Goal: Task Accomplishment & Management: Manage account settings

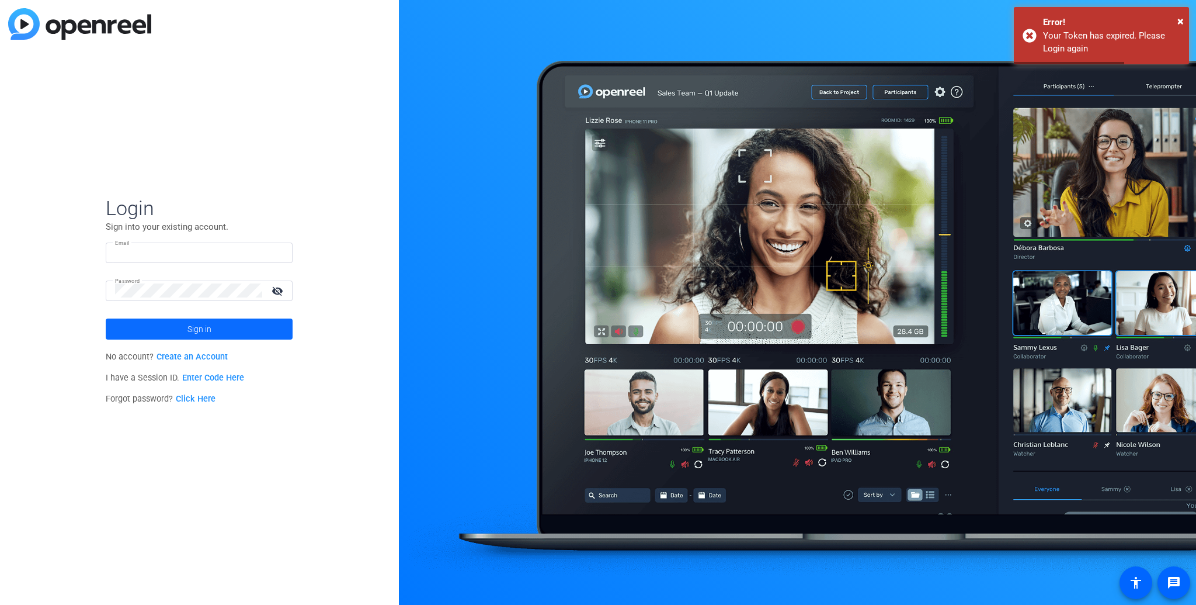
type input "[EMAIL_ADDRESS][DOMAIN_NAME]"
click at [189, 328] on span "Sign in" at bounding box center [200, 328] width 24 height 29
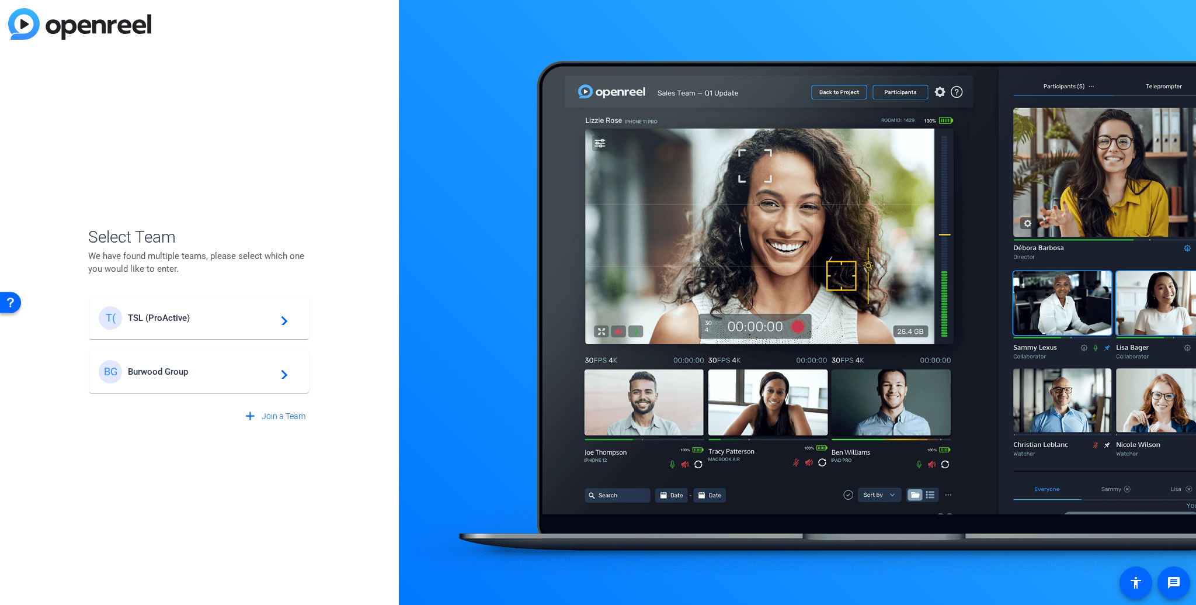
click at [157, 373] on span "Burwood Group" at bounding box center [201, 371] width 146 height 11
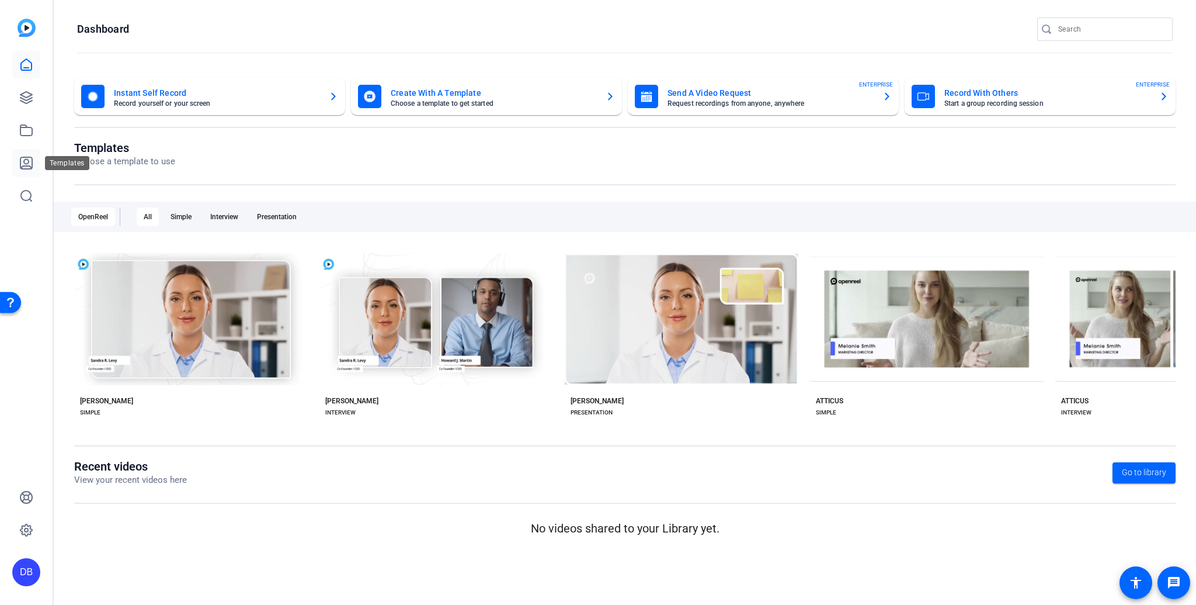
click at [19, 167] on icon at bounding box center [26, 163] width 14 height 14
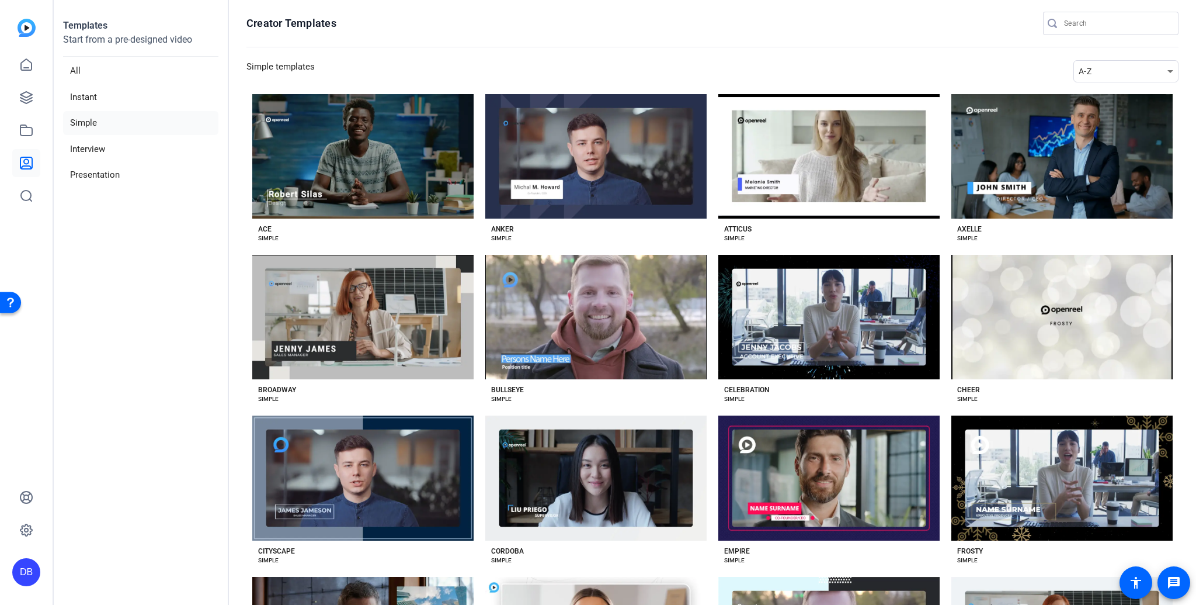
click at [23, 29] on img at bounding box center [27, 28] width 18 height 18
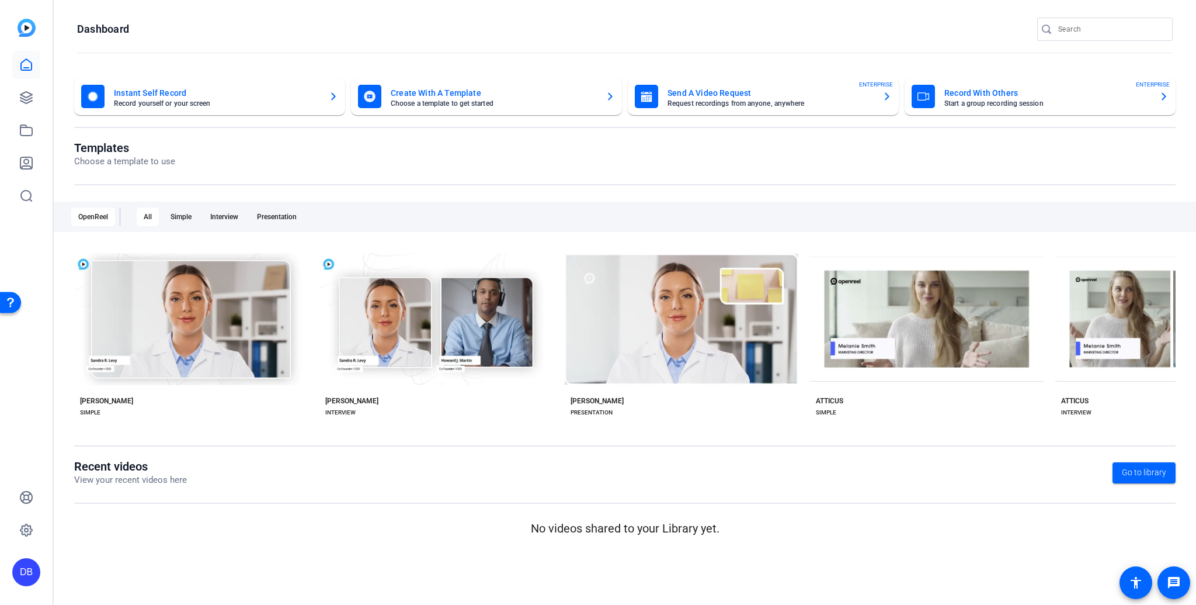
click at [29, 27] on img at bounding box center [27, 28] width 18 height 18
click at [23, 68] on icon at bounding box center [26, 64] width 11 height 11
click at [25, 24] on img at bounding box center [27, 28] width 18 height 18
click at [32, 568] on div "DB" at bounding box center [26, 572] width 28 height 28
click at [133, 566] on mat-icon "logout" at bounding box center [140, 562] width 14 height 14
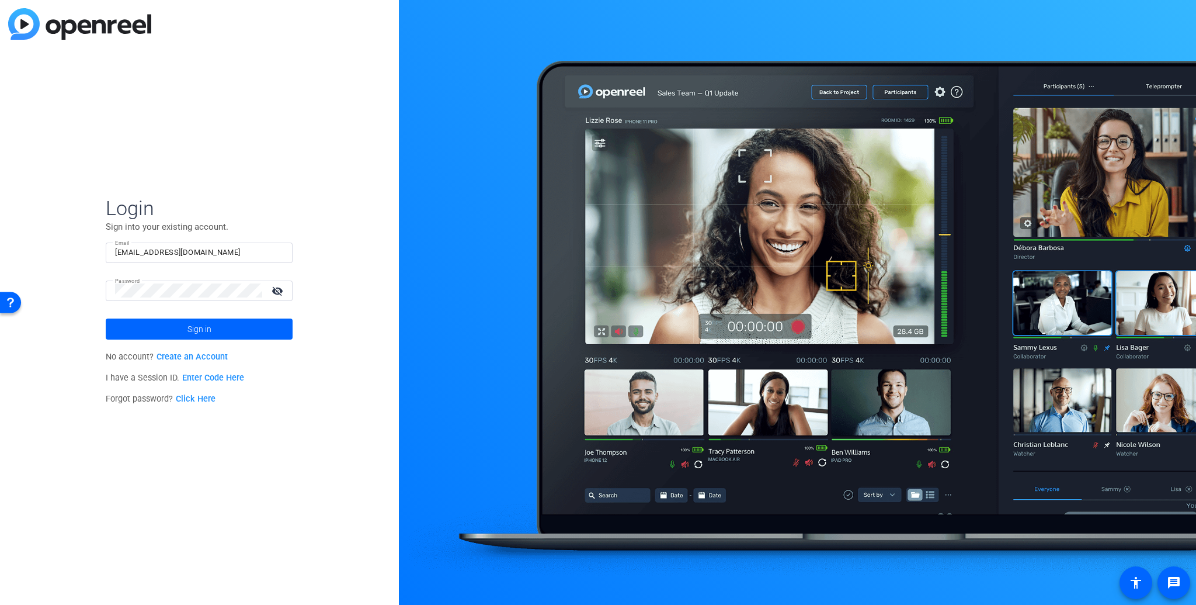
click at [37, 27] on img at bounding box center [79, 24] width 143 height 32
click at [25, 28] on img at bounding box center [79, 24] width 143 height 32
